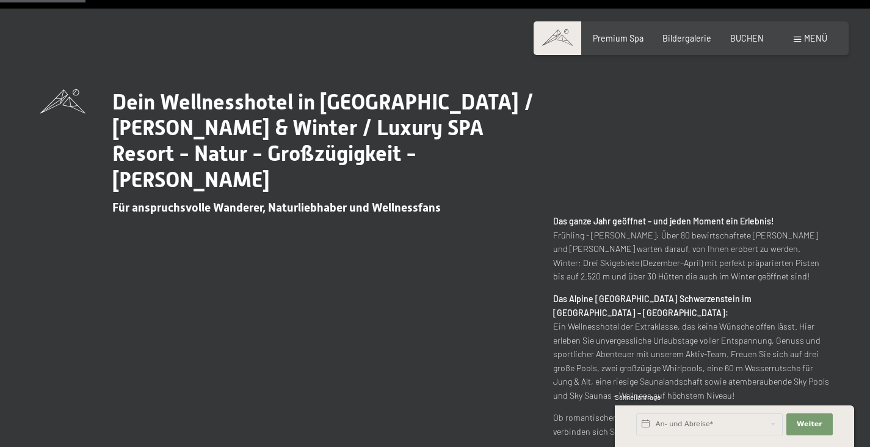
scroll to position [550, 0]
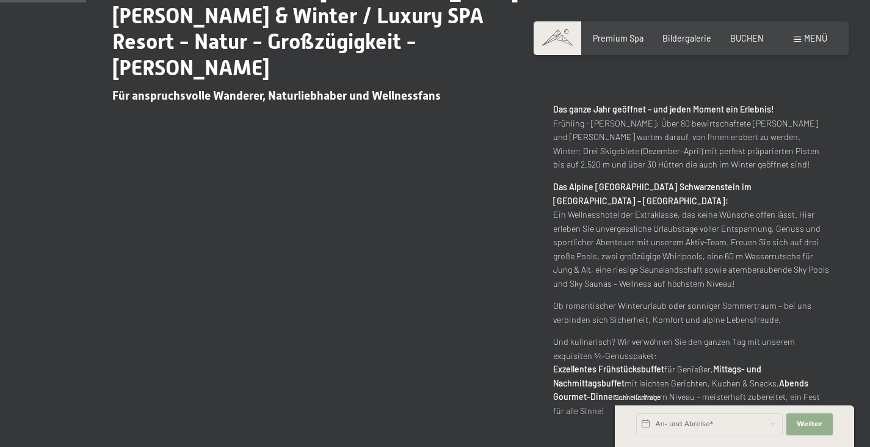
click at [812, 422] on span "Weiter" at bounding box center [810, 424] width 26 height 10
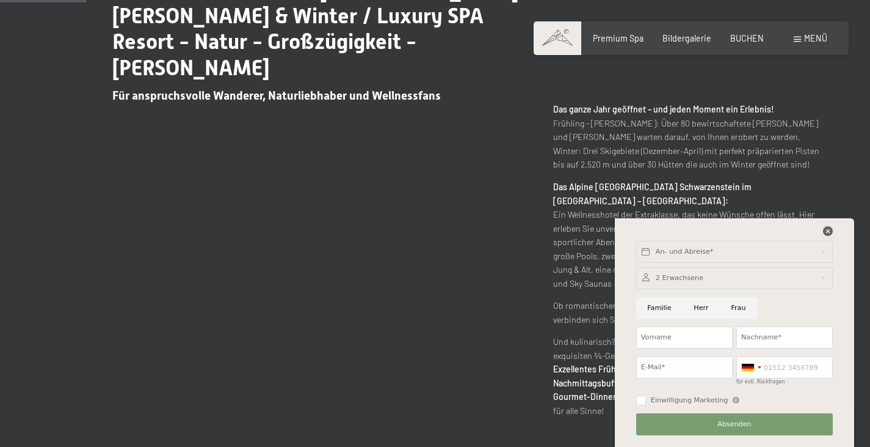
click at [826, 228] on icon at bounding box center [828, 231] width 10 height 10
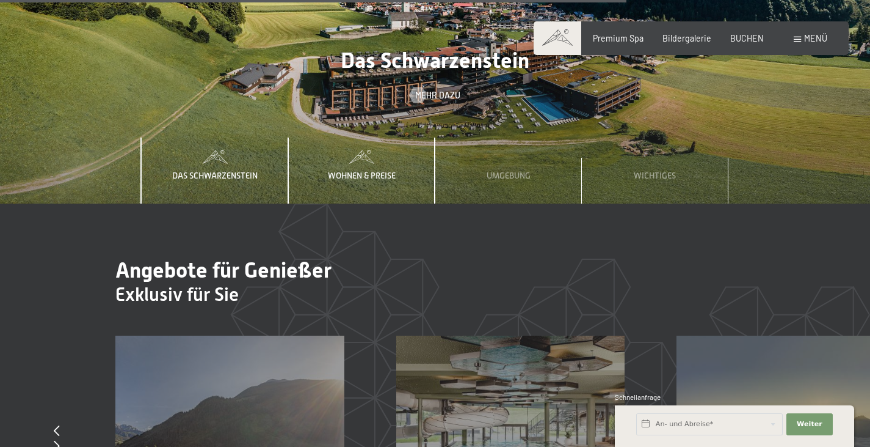
scroll to position [3604, 0]
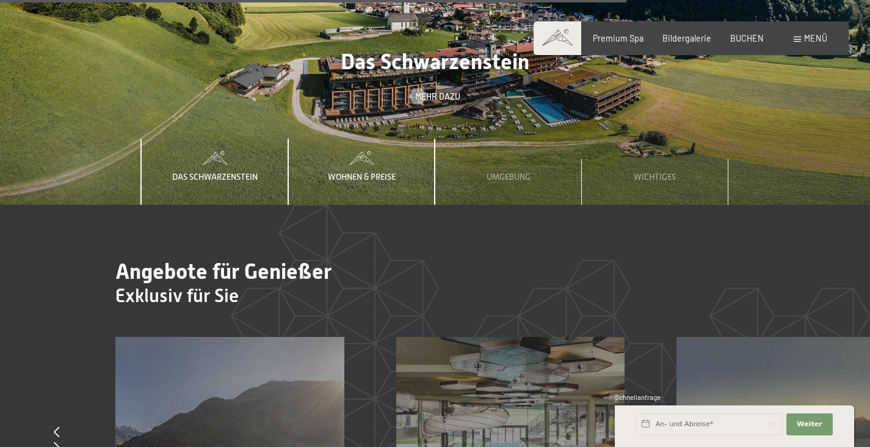
click at [360, 172] on span "Wohnen & Preise" at bounding box center [362, 177] width 68 height 10
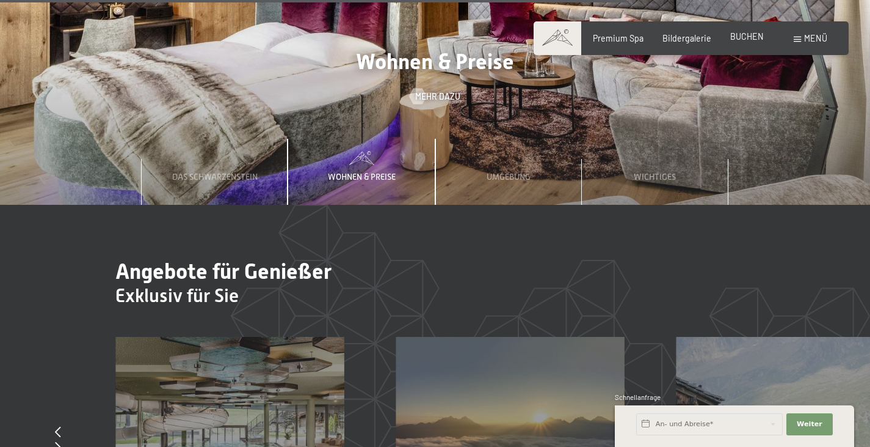
click at [750, 40] on span "BUCHEN" at bounding box center [748, 36] width 34 height 10
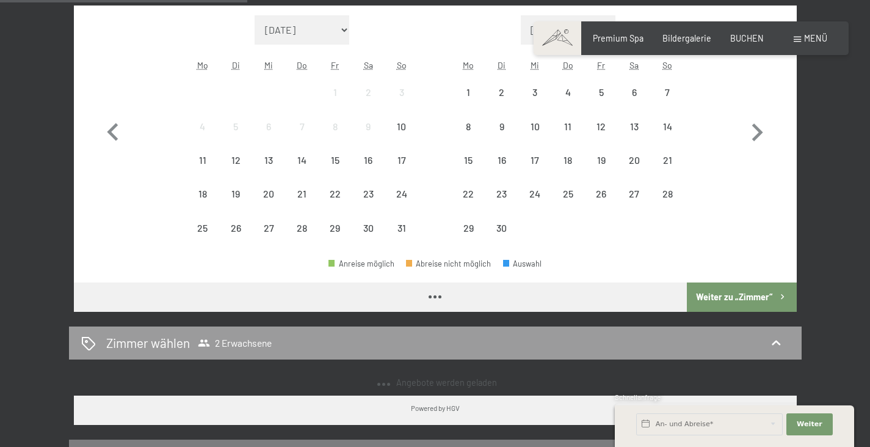
scroll to position [305, 0]
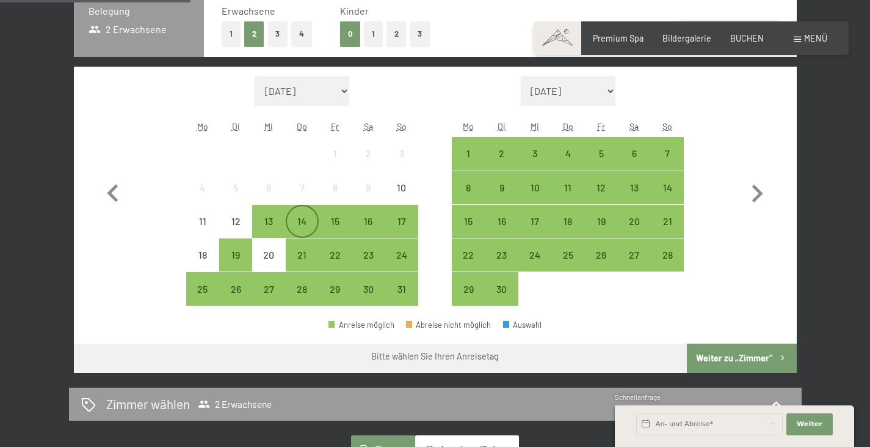
click at [301, 222] on div "14" at bounding box center [302, 231] width 31 height 31
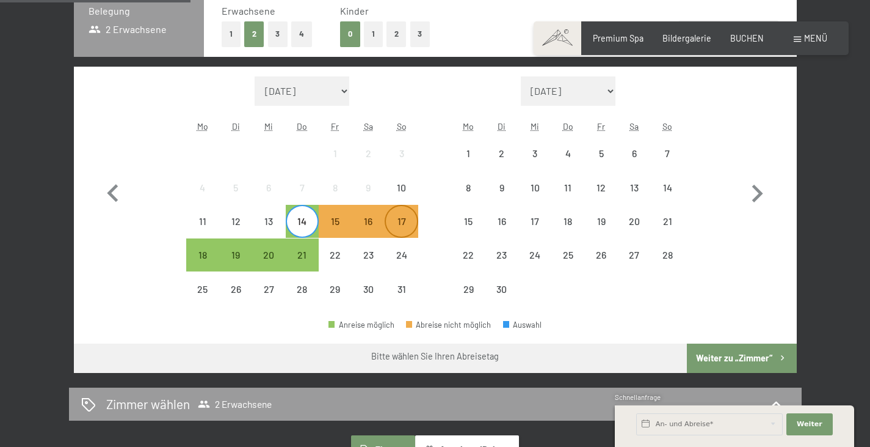
click at [403, 224] on div "17" at bounding box center [401, 231] width 31 height 31
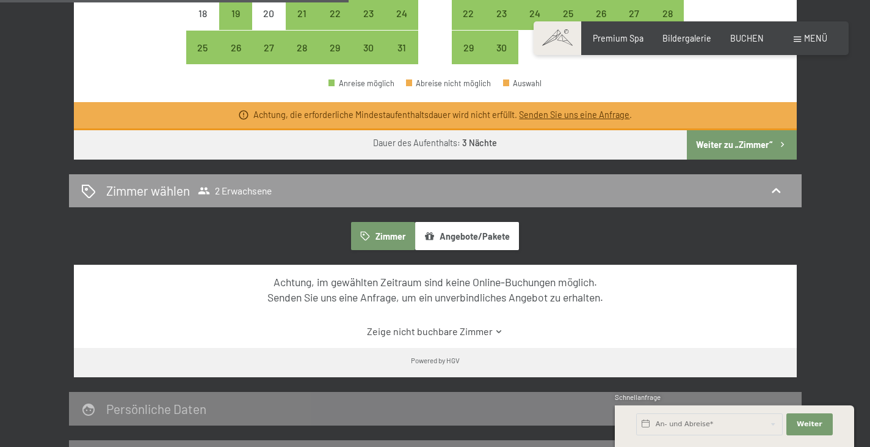
scroll to position [550, 0]
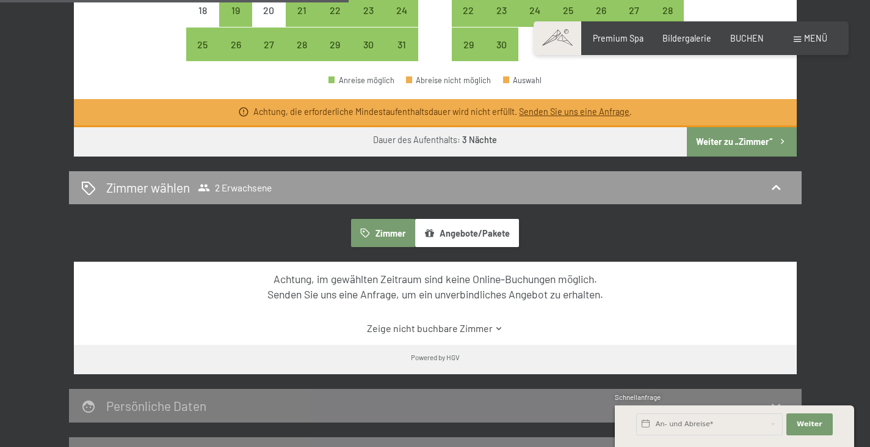
click at [465, 235] on button "Angebote/Pakete" at bounding box center [467, 233] width 104 height 28
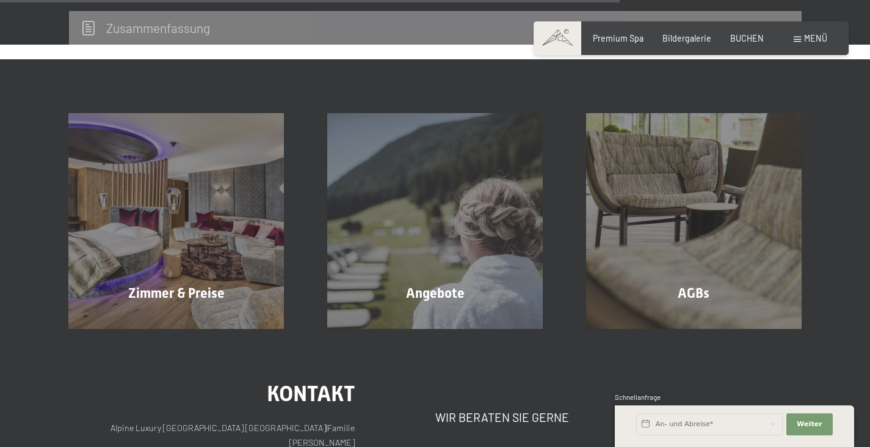
scroll to position [977, 0]
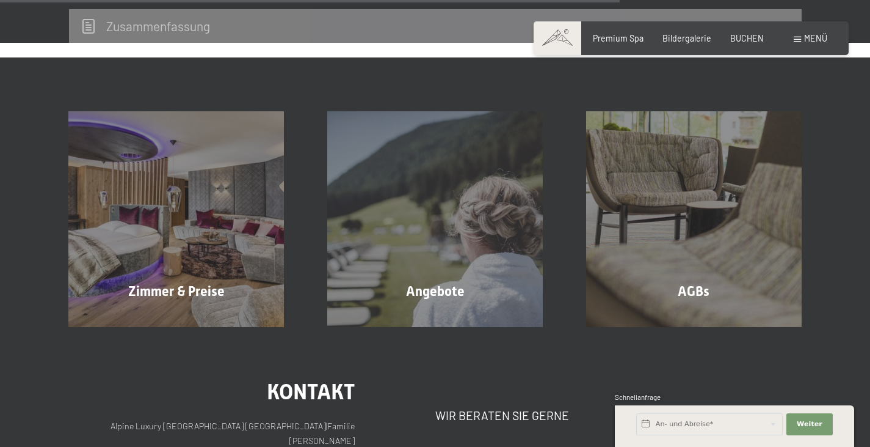
click at [407, 232] on div "Angebote Mehr erfahren" at bounding box center [435, 219] width 259 height 216
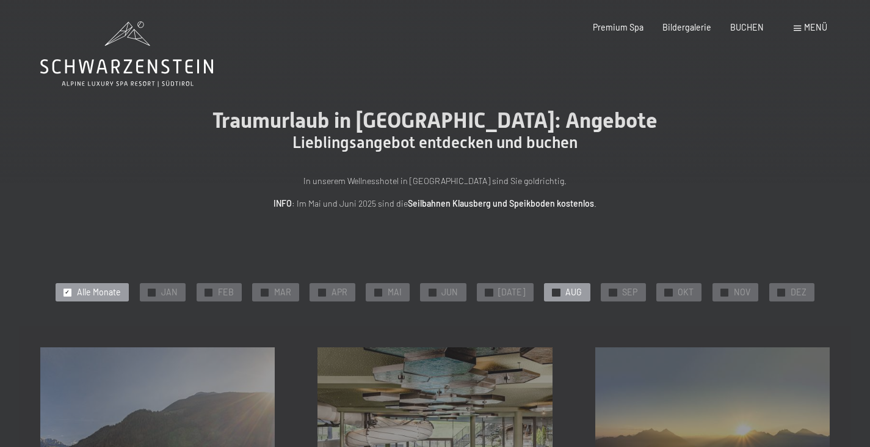
click at [566, 295] on span "AUG" at bounding box center [574, 292] width 16 height 12
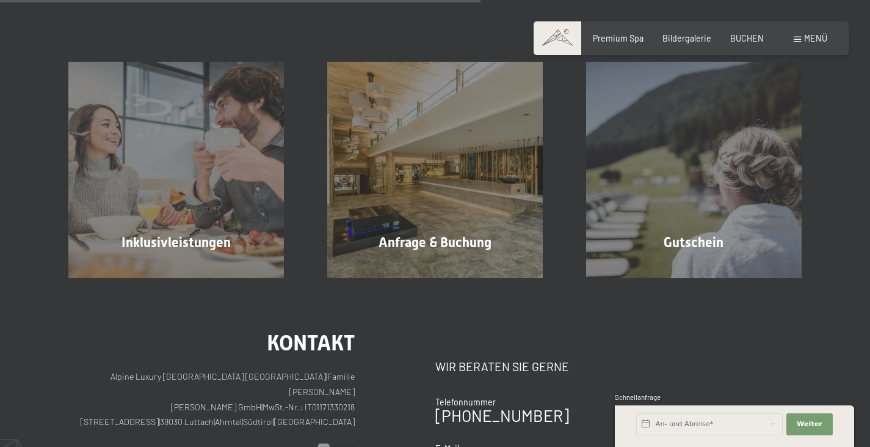
scroll to position [733, 0]
